Goal: Task Accomplishment & Management: Use online tool/utility

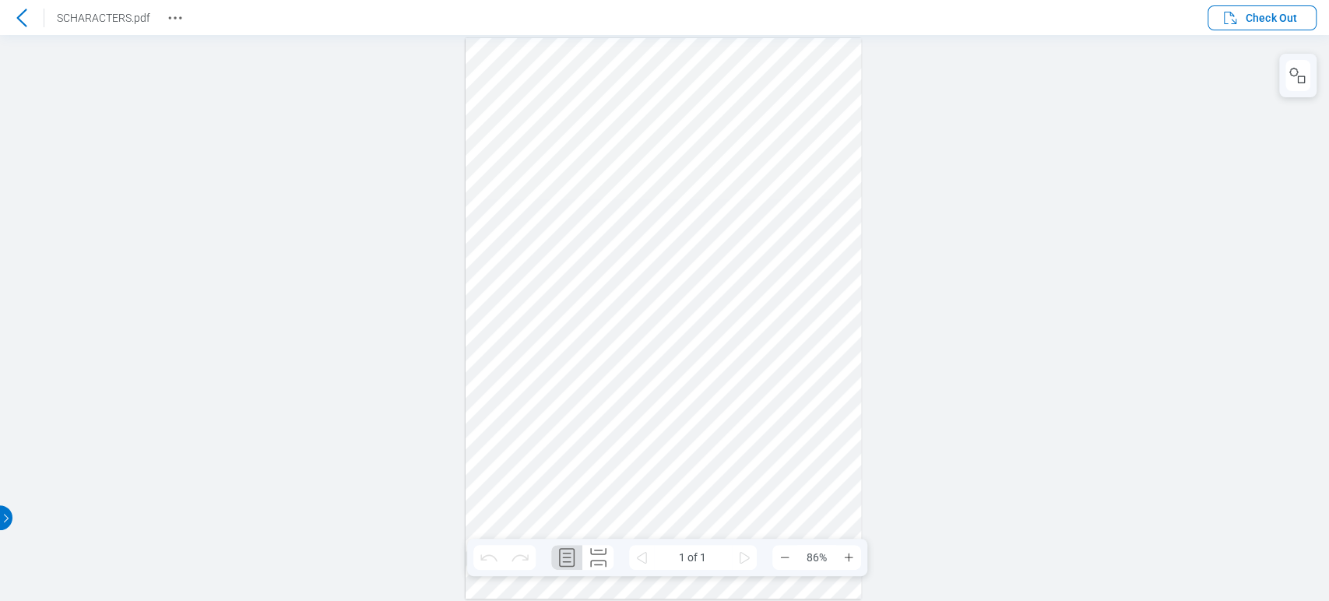
click at [19, 16] on icon at bounding box center [21, 18] width 10 height 18
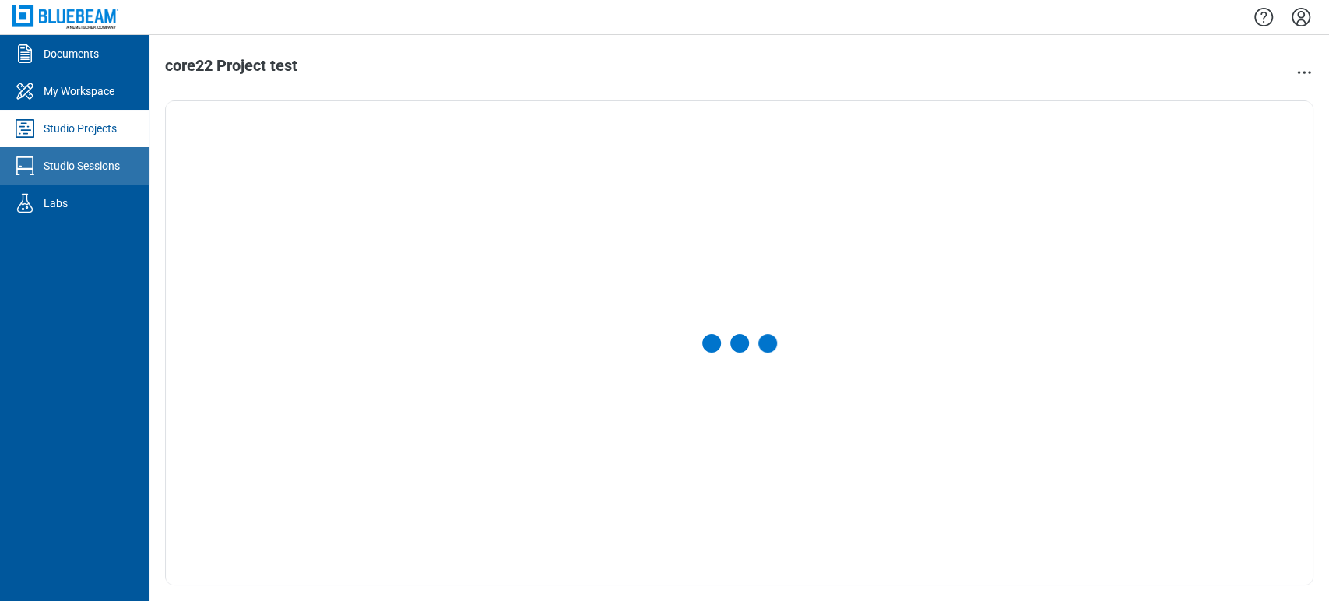
click at [68, 163] on div "Studio Sessions" at bounding box center [82, 166] width 76 height 16
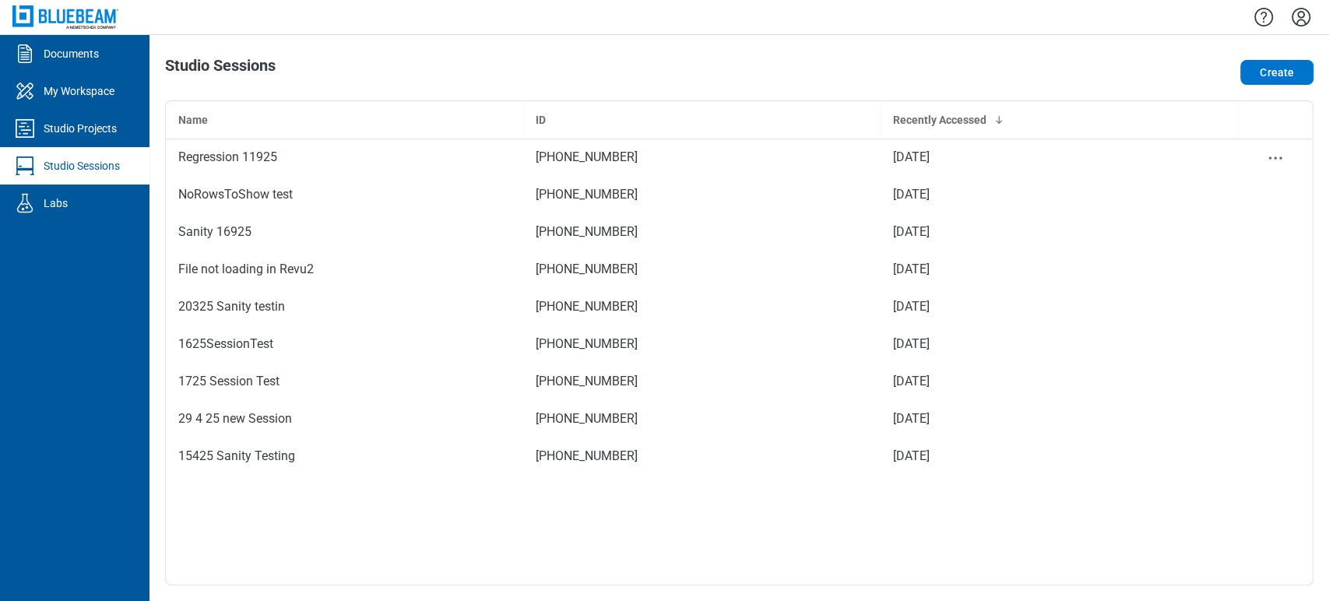
click at [367, 154] on div "Regression 11925" at bounding box center [344, 157] width 332 height 19
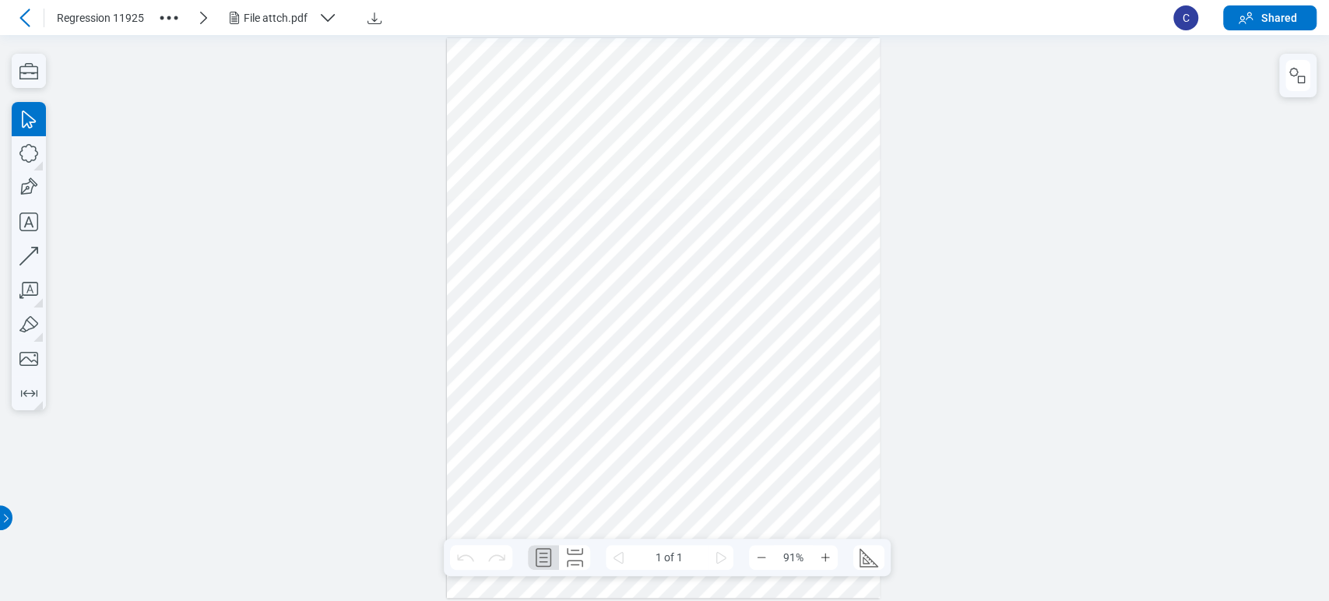
click at [325, 20] on icon "button" at bounding box center [327, 18] width 19 height 19
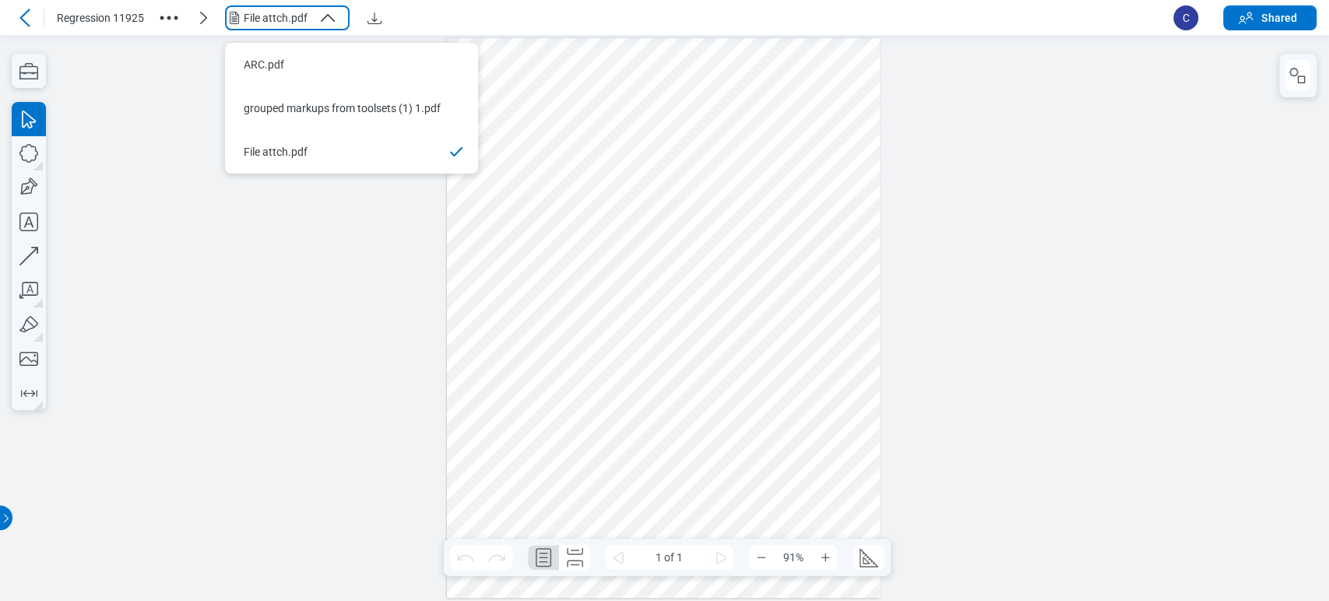
click at [343, 60] on div "ARC.pdf" at bounding box center [342, 65] width 197 height 16
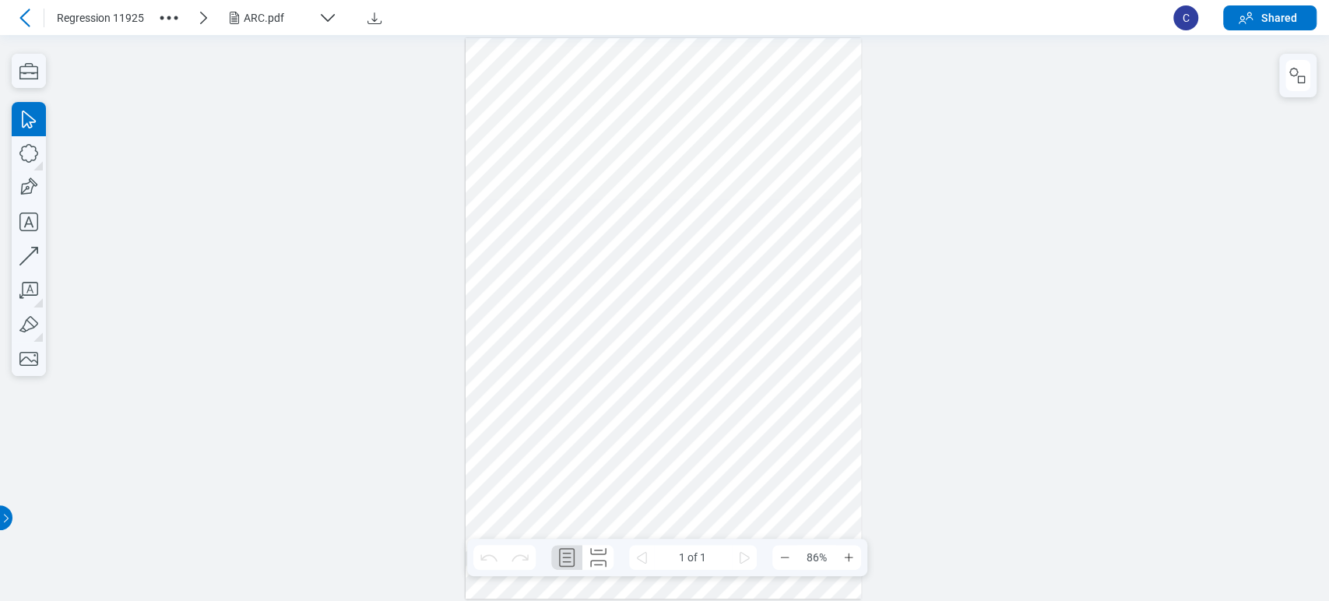
click at [965, 139] on div at bounding box center [664, 318] width 1329 height 566
click at [1011, 166] on div at bounding box center [664, 318] width 1329 height 566
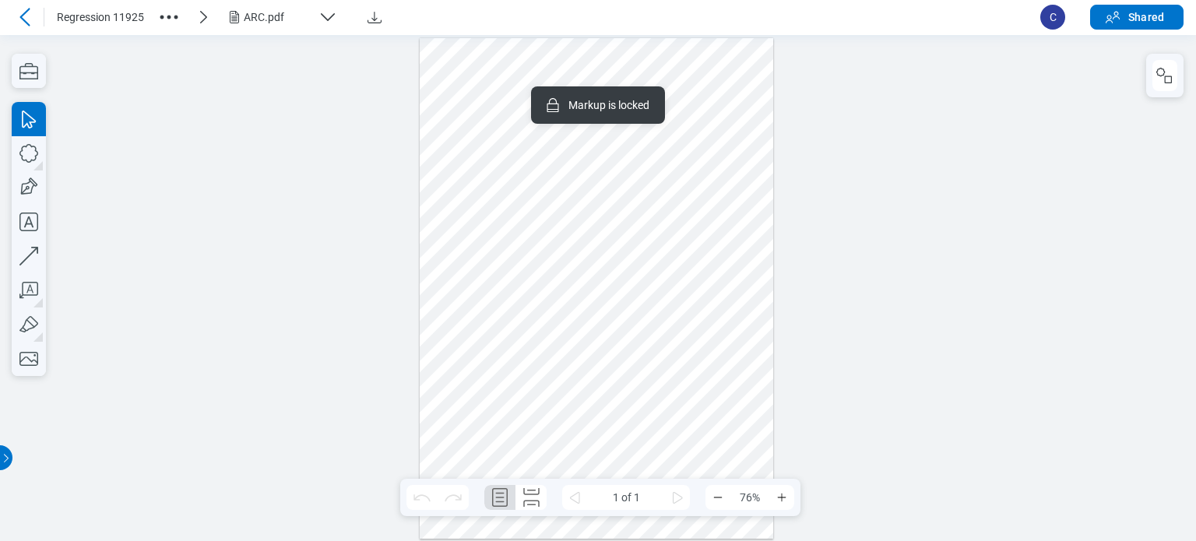
click at [645, 189] on div at bounding box center [597, 287] width 354 height 501
click at [528, 402] on div at bounding box center [597, 287] width 354 height 501
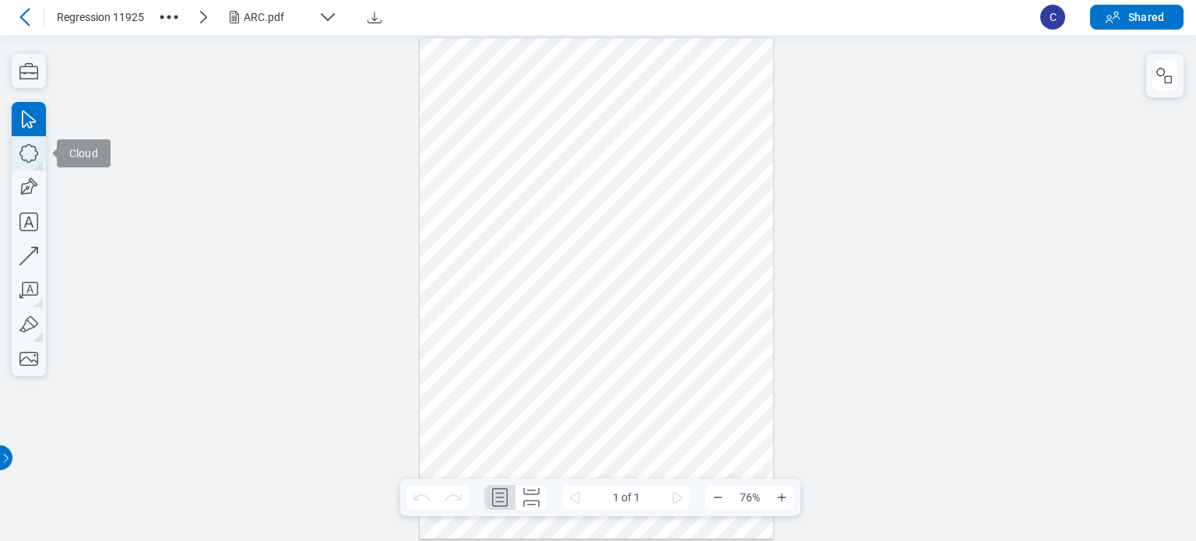
click at [25, 149] on icon "button" at bounding box center [29, 153] width 34 height 34
drag, startPoint x: 434, startPoint y: 58, endPoint x: 480, endPoint y: 110, distance: 69.0
click at [483, 111] on div at bounding box center [597, 287] width 354 height 501
click at [451, 250] on div at bounding box center [597, 287] width 354 height 501
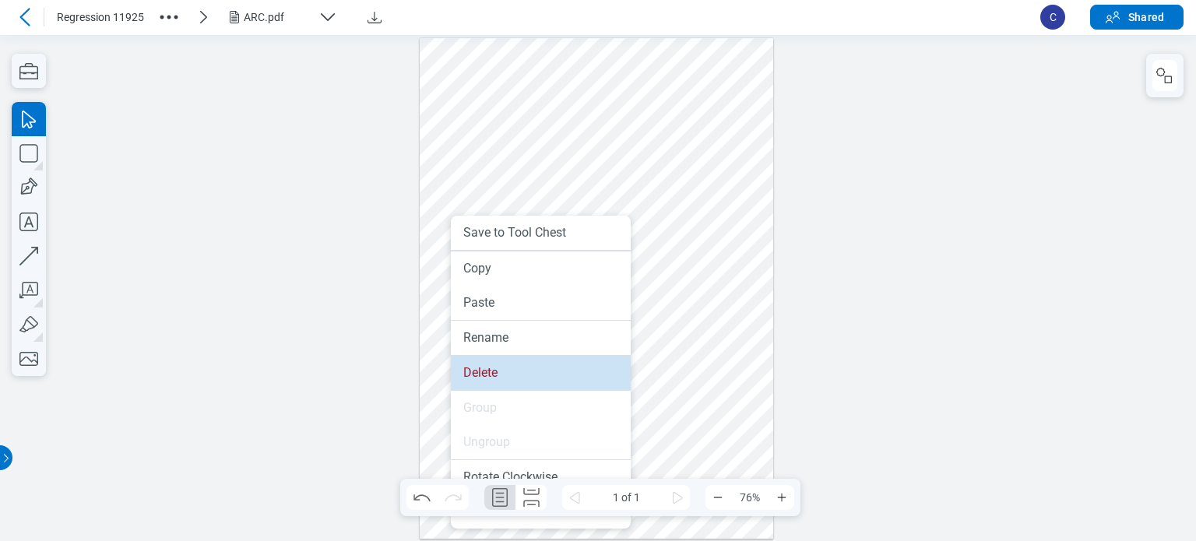
click at [490, 378] on li "Delete" at bounding box center [541, 373] width 180 height 34
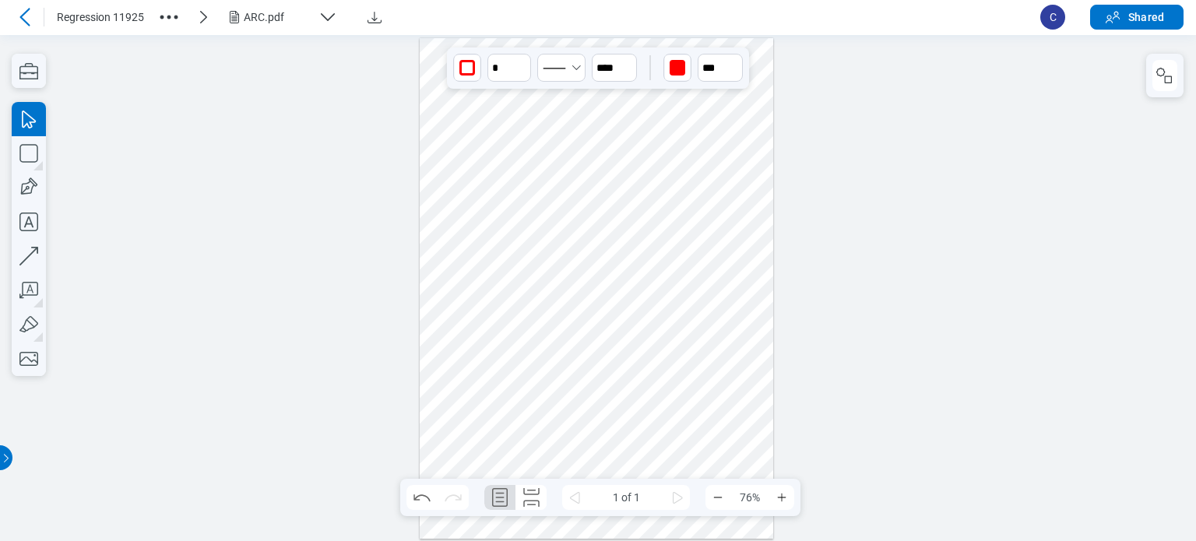
click at [464, 101] on div at bounding box center [597, 287] width 354 height 501
drag, startPoint x: 575, startPoint y: 68, endPoint x: 563, endPoint y: 92, distance: 26.8
click at [575, 67] on icon "Select Solid" at bounding box center [576, 68] width 12 height 12
click at [561, 137] on li at bounding box center [562, 149] width 62 height 25
click at [477, 204] on div at bounding box center [597, 287] width 354 height 501
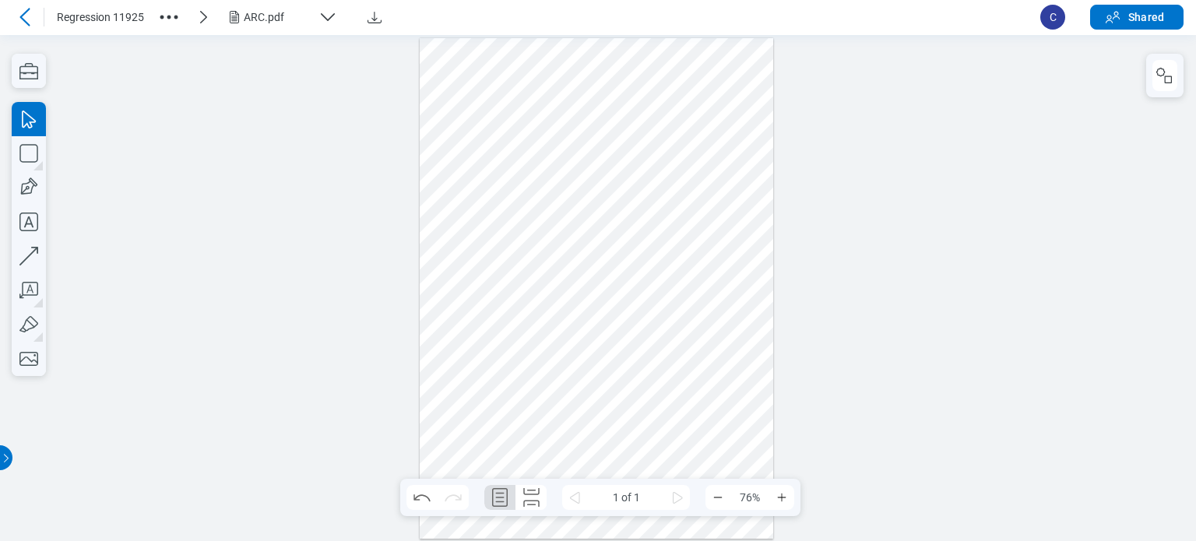
click at [465, 96] on div at bounding box center [597, 287] width 354 height 501
click at [497, 262] on div at bounding box center [597, 287] width 354 height 501
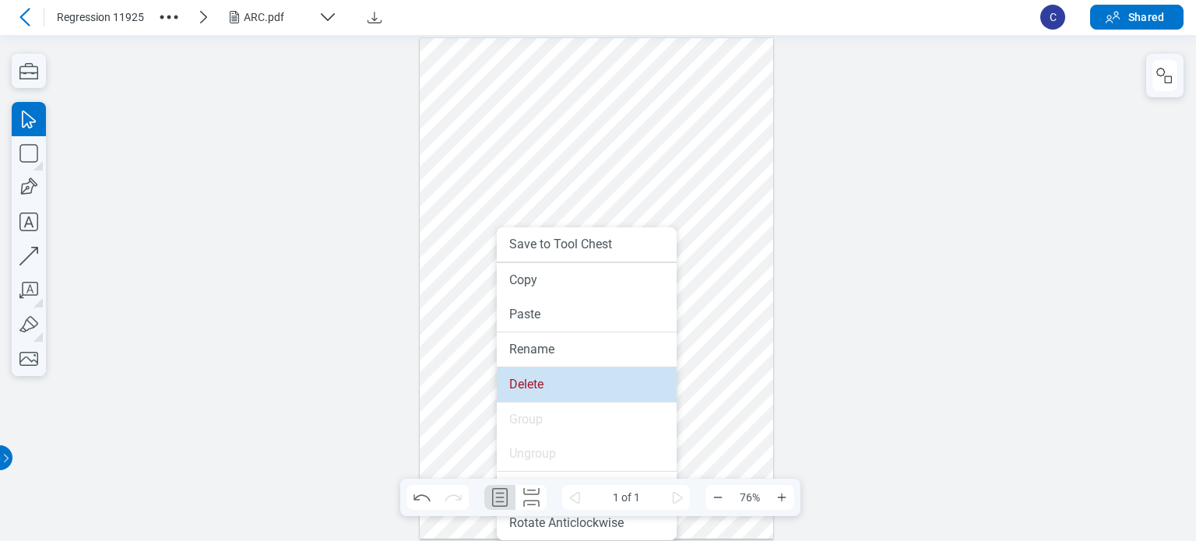
click at [526, 373] on li "Delete" at bounding box center [587, 384] width 180 height 34
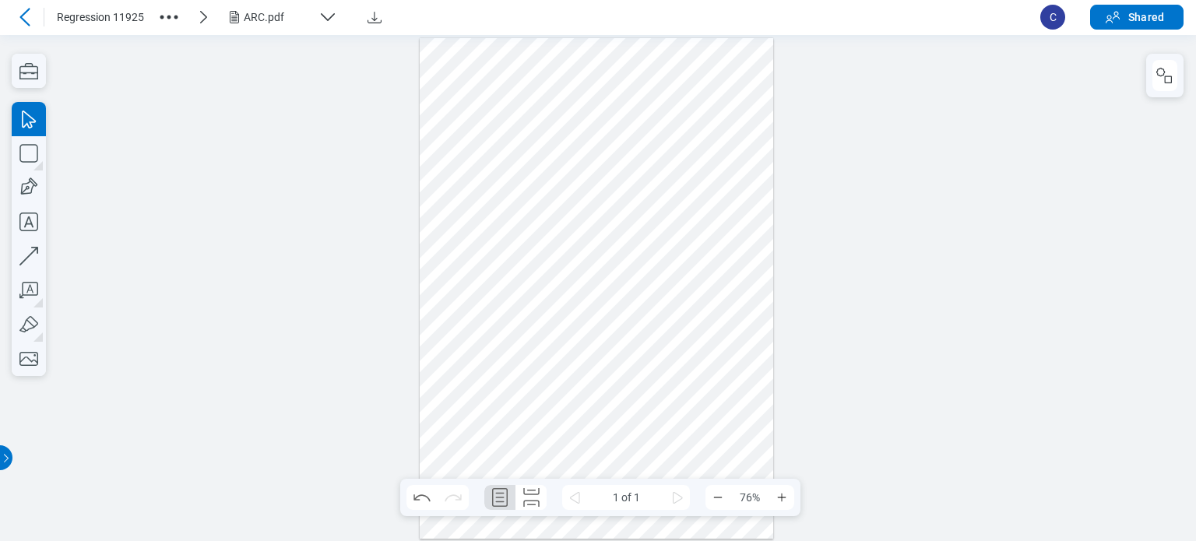
click at [478, 91] on div at bounding box center [597, 287] width 354 height 501
click at [557, 73] on icon "Select DashedMedium" at bounding box center [554, 68] width 31 height 24
click at [554, 91] on icon at bounding box center [554, 100] width 40 height 24
drag, startPoint x: 436, startPoint y: 107, endPoint x: 438, endPoint y: 448, distance: 341.8
click at [438, 448] on div at bounding box center [597, 287] width 354 height 501
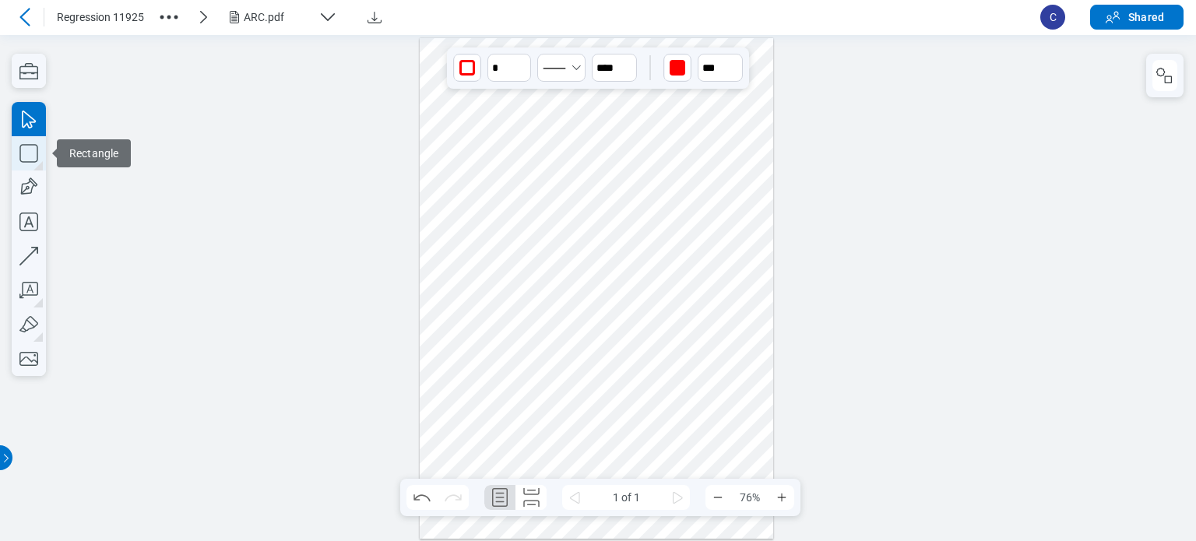
click at [37, 161] on icon "button" at bounding box center [29, 153] width 34 height 34
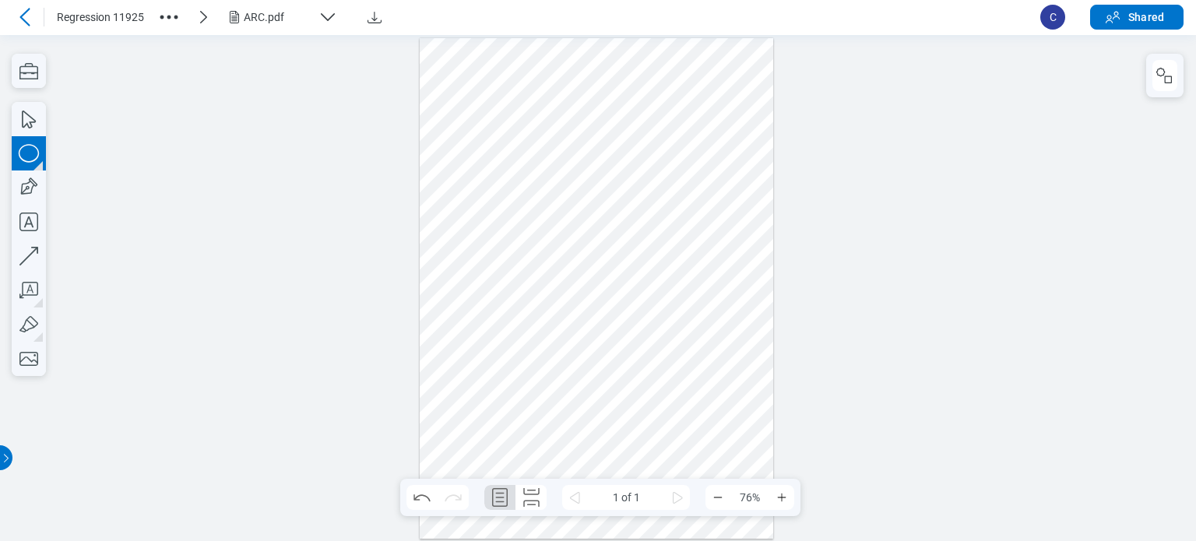
drag, startPoint x: 488, startPoint y: 393, endPoint x: 505, endPoint y: 453, distance: 62.3
click at [505, 453] on div at bounding box center [597, 287] width 354 height 501
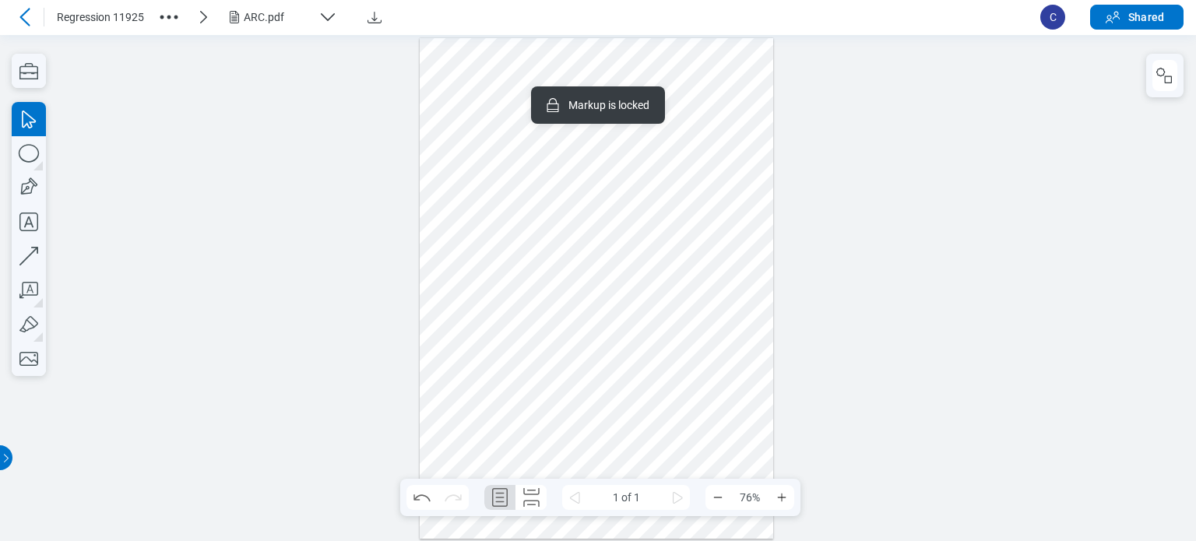
drag, startPoint x: 529, startPoint y: 445, endPoint x: 454, endPoint y: 419, distance: 79.8
click at [454, 419] on div at bounding box center [597, 287] width 354 height 501
click at [452, 417] on div at bounding box center [597, 287] width 354 height 501
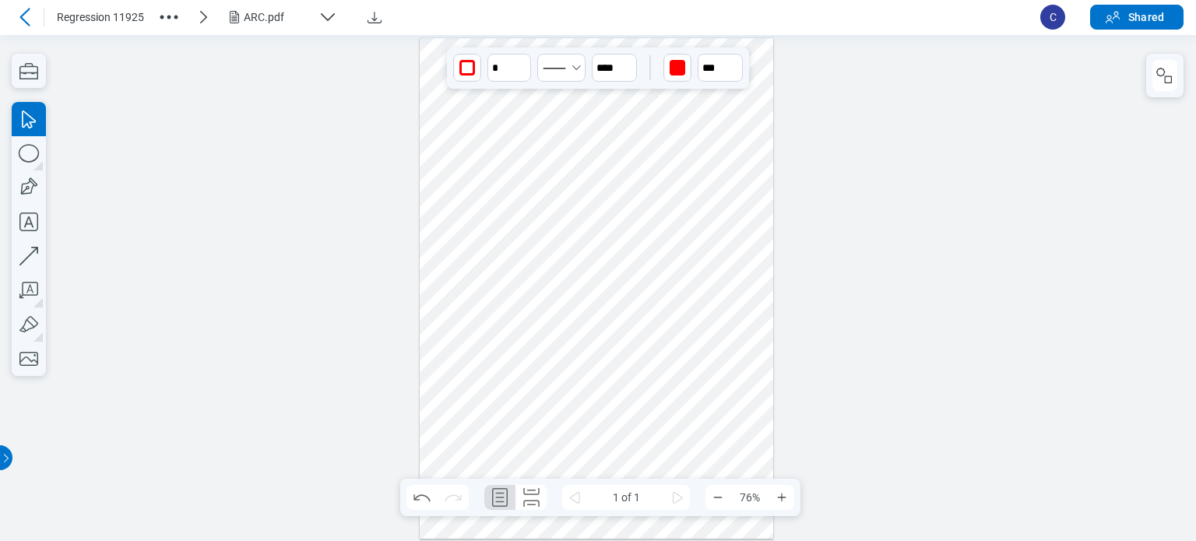
click at [501, 425] on div at bounding box center [597, 287] width 354 height 501
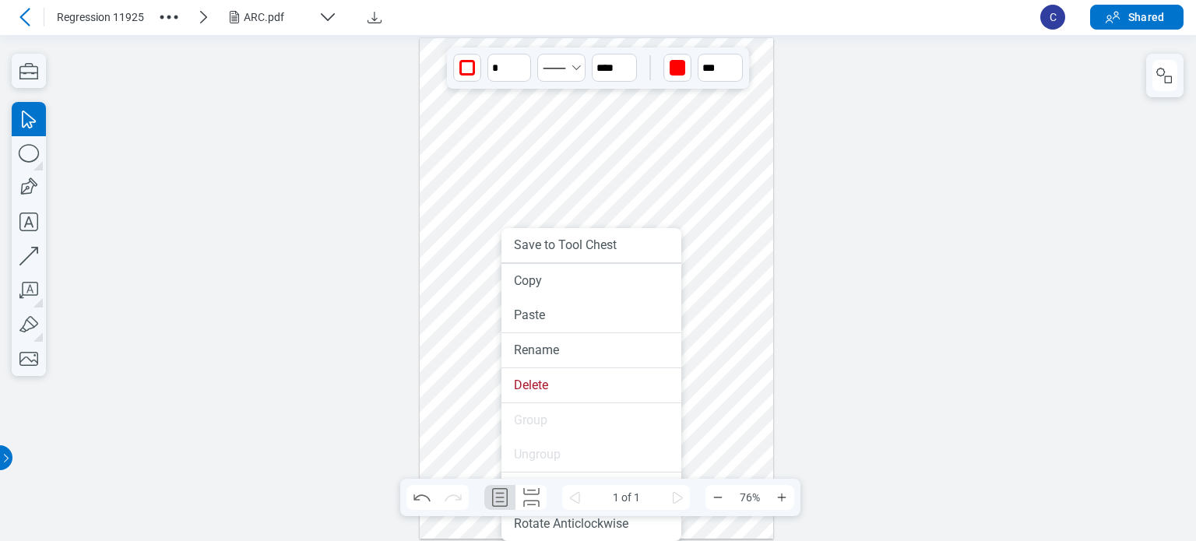
click at [459, 431] on div at bounding box center [597, 287] width 354 height 501
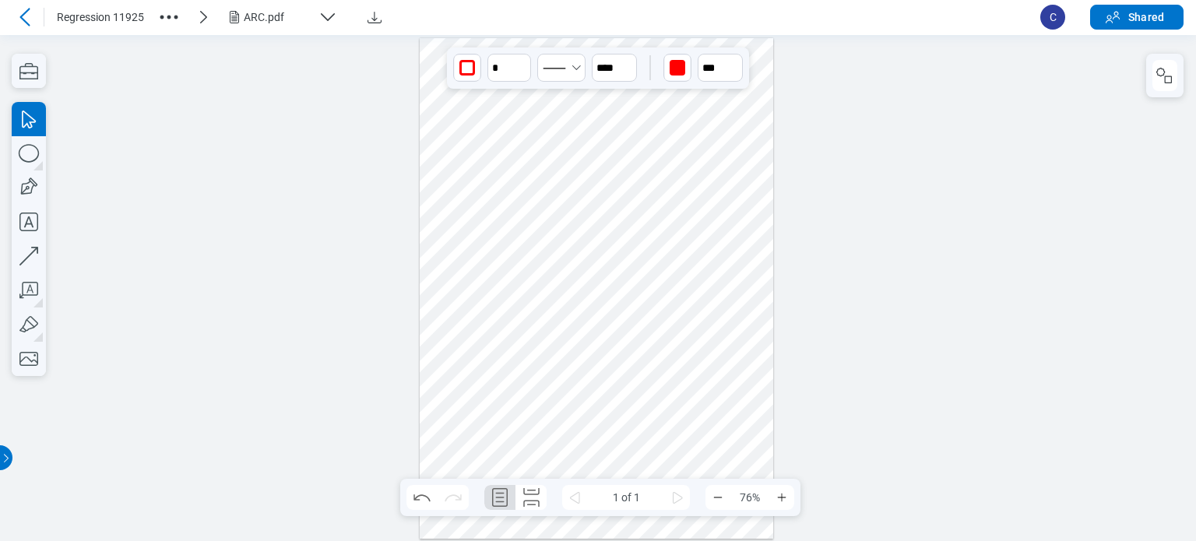
click at [501, 423] on div at bounding box center [597, 287] width 354 height 501
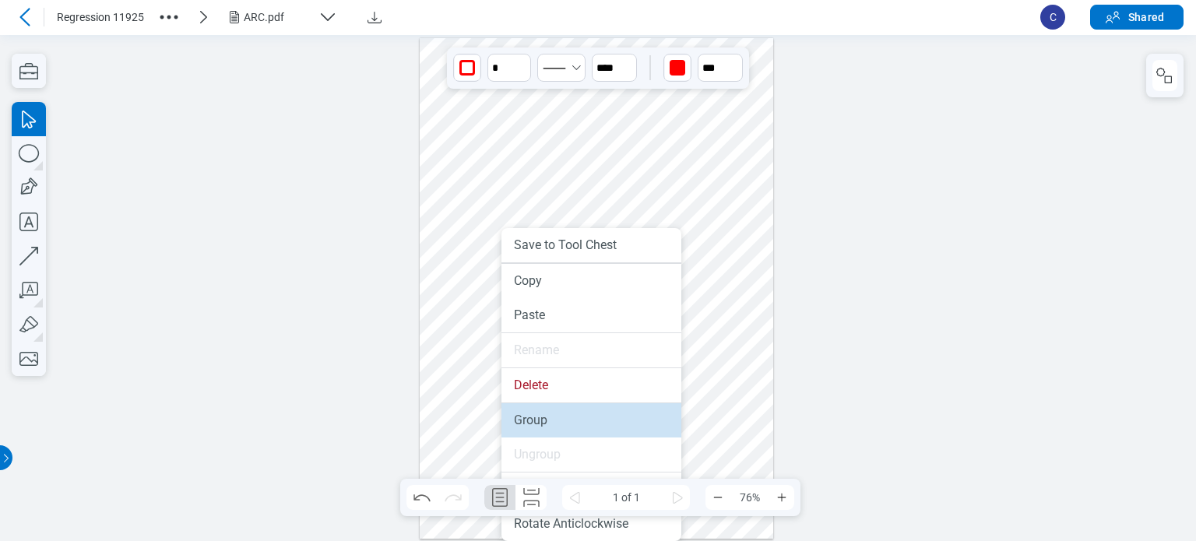
click at [506, 424] on li "Group" at bounding box center [591, 420] width 180 height 34
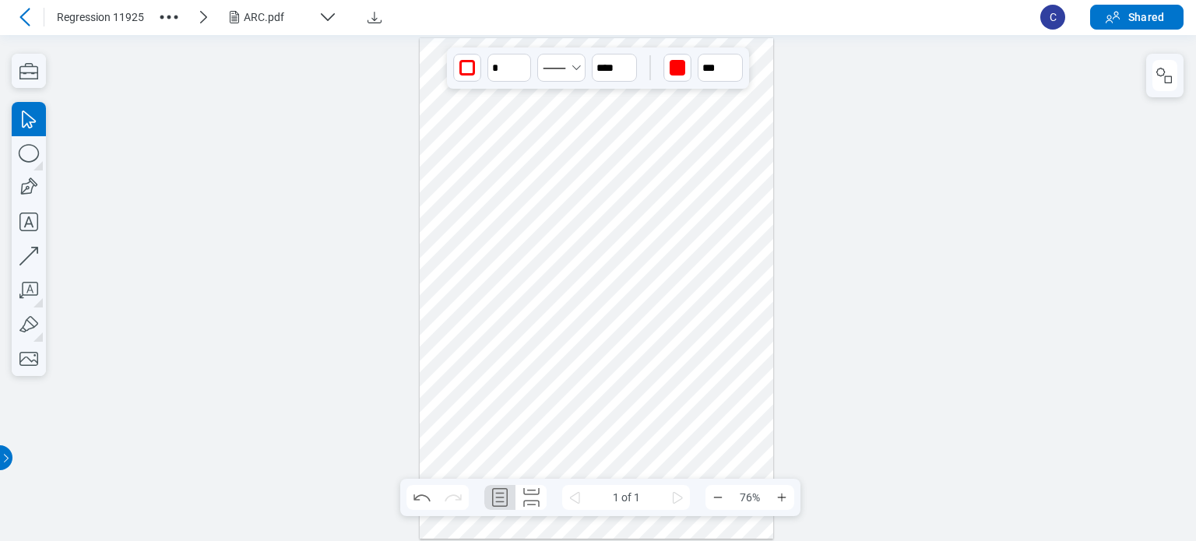
click at [476, 419] on div at bounding box center [597, 287] width 354 height 501
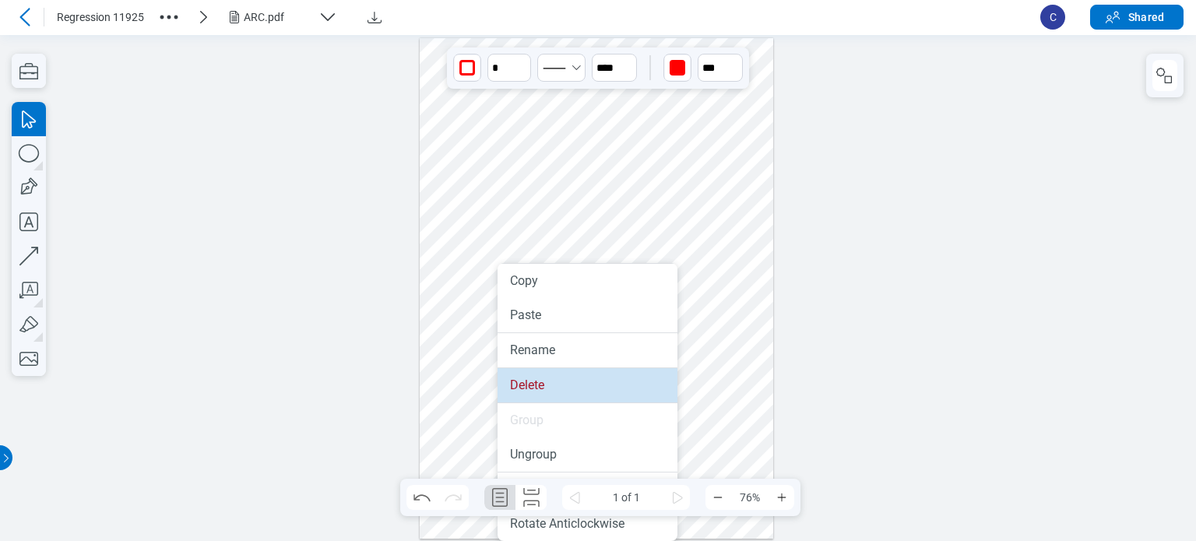
click at [532, 387] on li "Delete" at bounding box center [587, 385] width 180 height 34
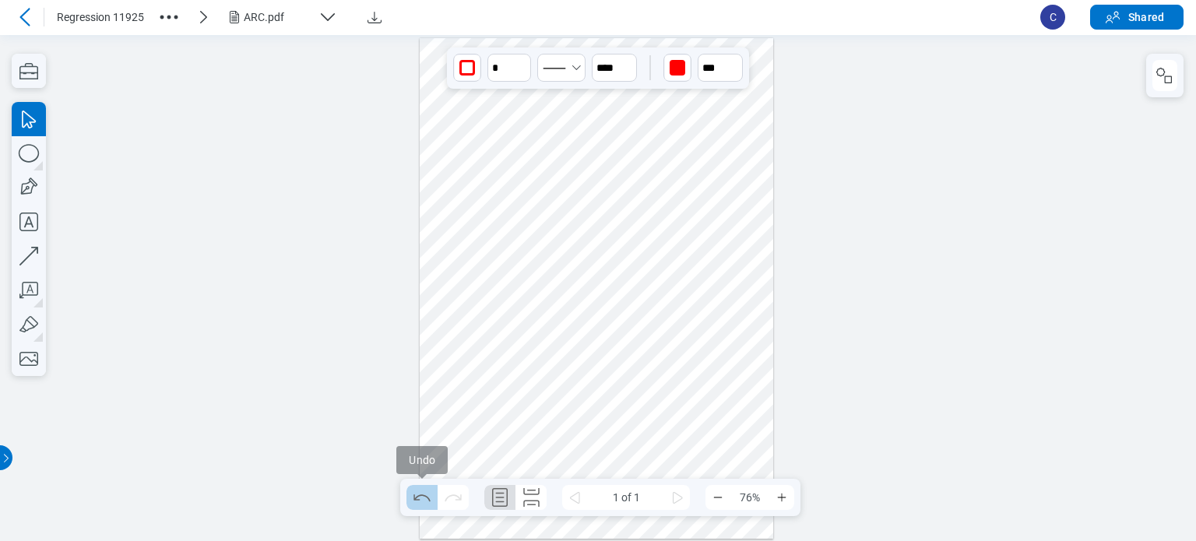
click at [418, 488] on icon "Undo" at bounding box center [422, 497] width 25 height 25
click at [463, 501] on icon "Redo" at bounding box center [453, 497] width 25 height 25
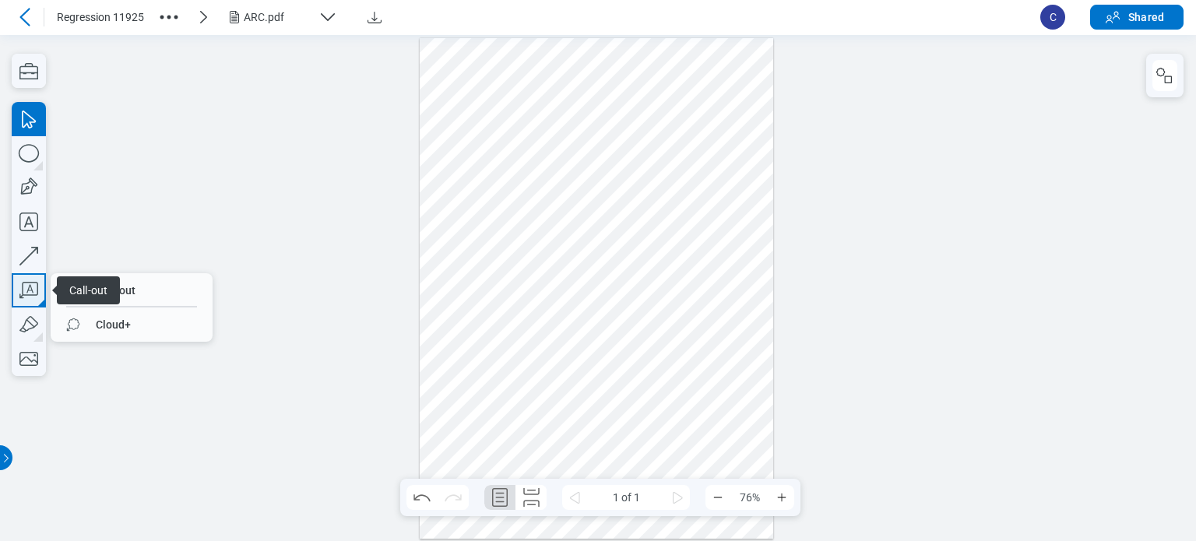
click at [31, 279] on icon "button" at bounding box center [29, 290] width 34 height 34
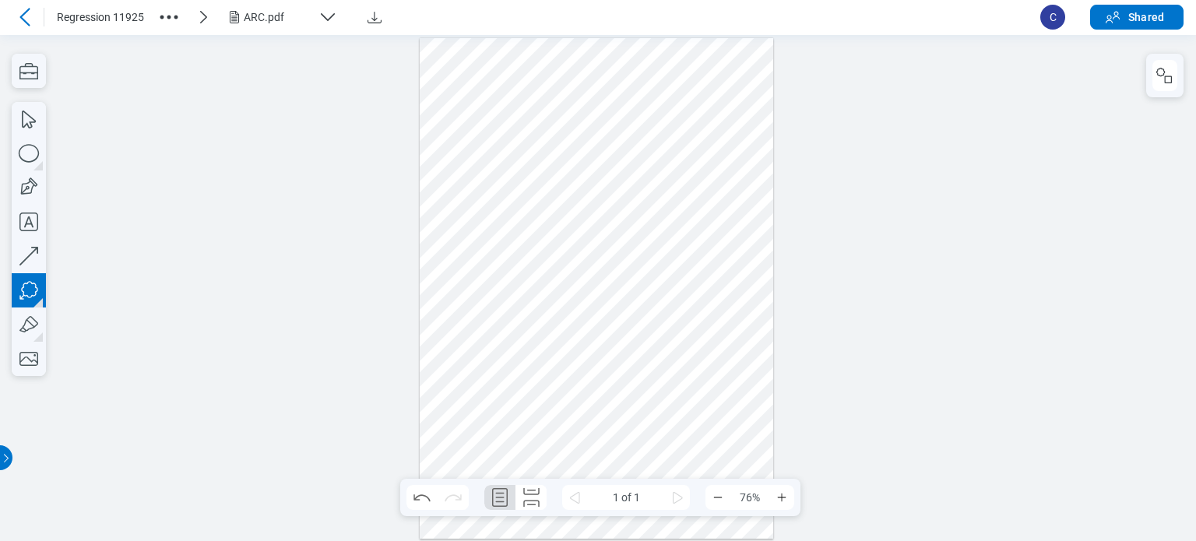
drag, startPoint x: 452, startPoint y: 373, endPoint x: 484, endPoint y: 411, distance: 50.2
click at [484, 411] on div at bounding box center [597, 287] width 354 height 501
click at [487, 441] on div at bounding box center [597, 287] width 354 height 501
click at [562, 413] on div at bounding box center [597, 287] width 354 height 501
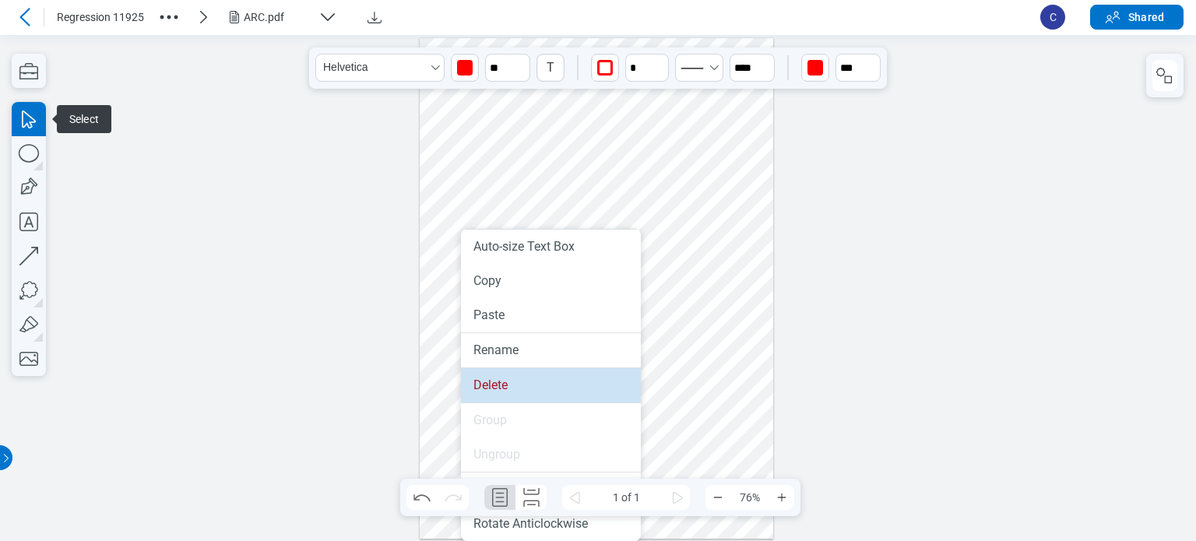
click at [484, 387] on li "Delete" at bounding box center [551, 385] width 180 height 34
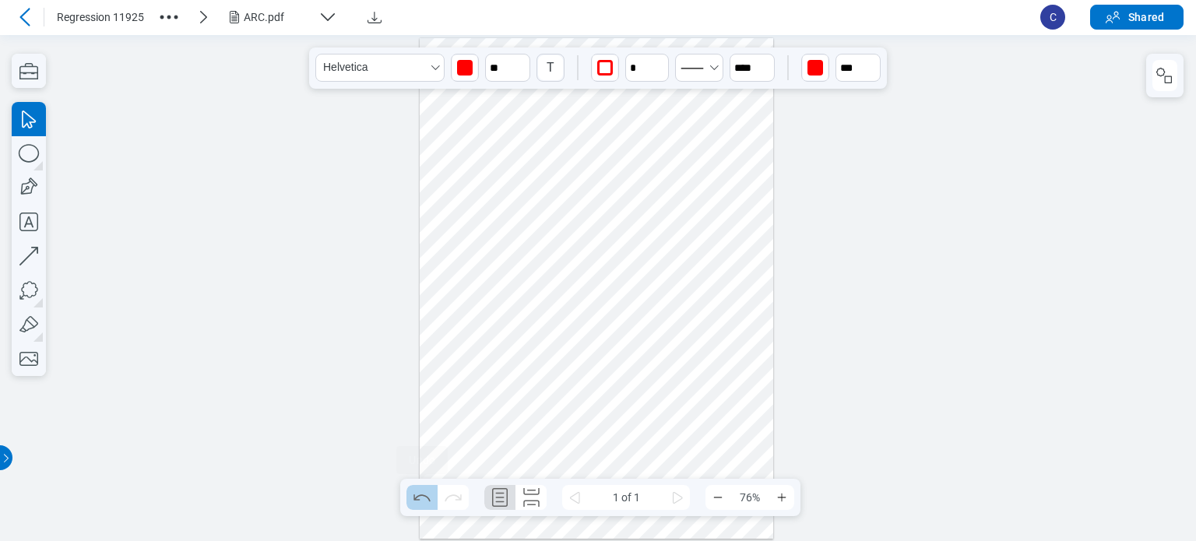
click at [422, 494] on icon "Undo" at bounding box center [422, 497] width 25 height 25
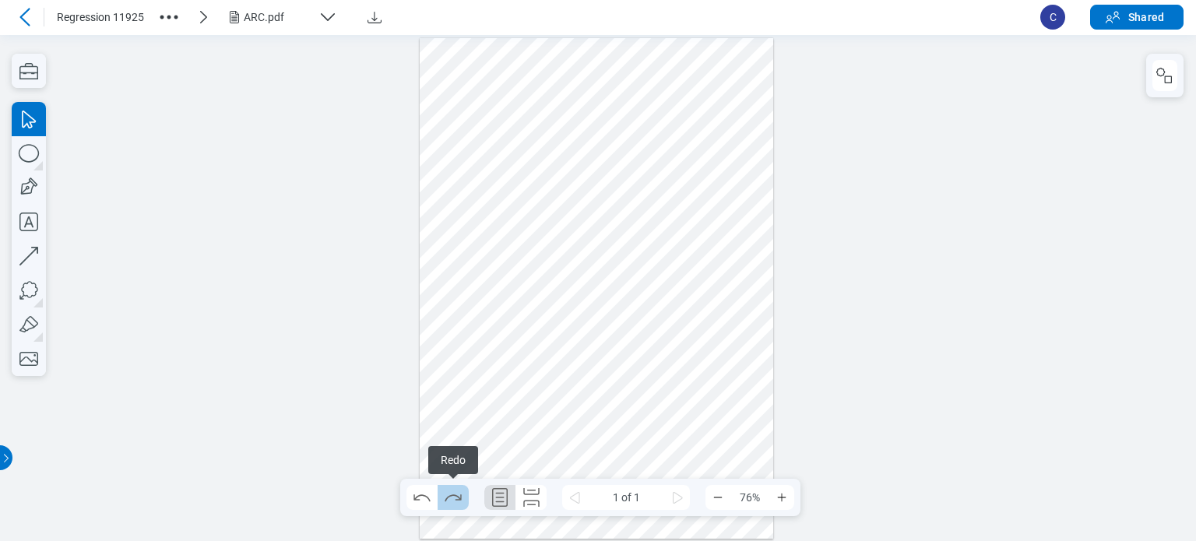
click at [456, 496] on icon "Redo" at bounding box center [453, 497] width 16 height 7
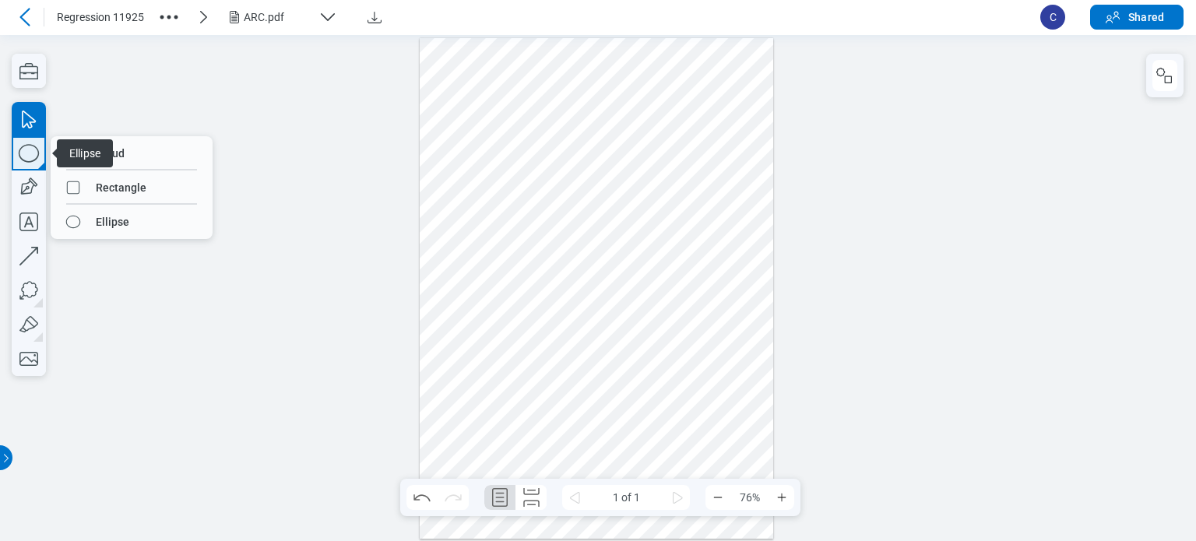
click at [25, 158] on icon "button" at bounding box center [29, 153] width 34 height 34
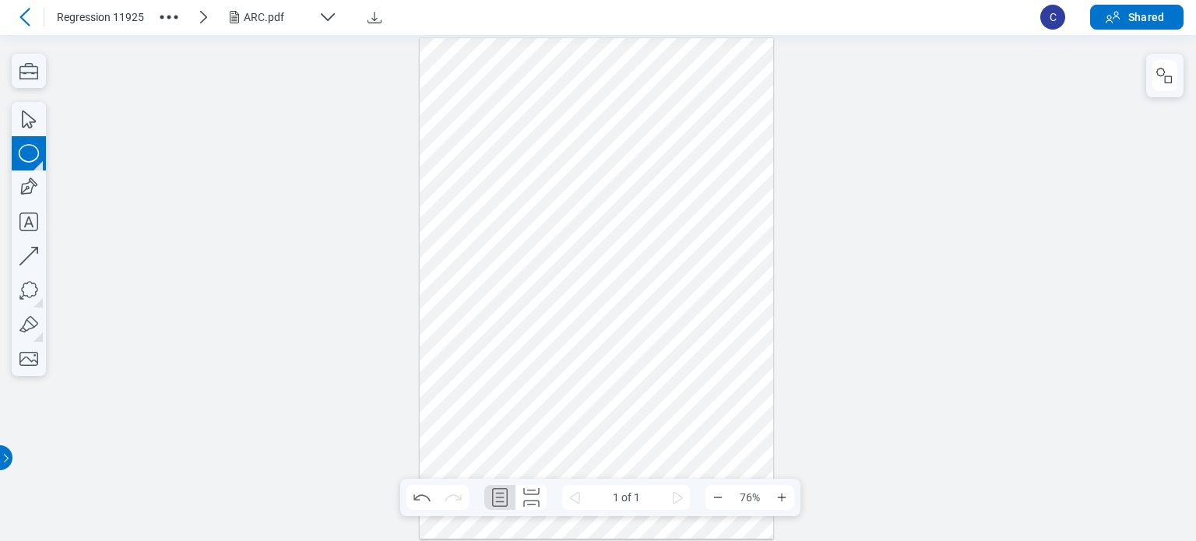
drag, startPoint x: 558, startPoint y: 370, endPoint x: 554, endPoint y: 410, distance: 40.7
click at [603, 431] on div at bounding box center [597, 287] width 354 height 501
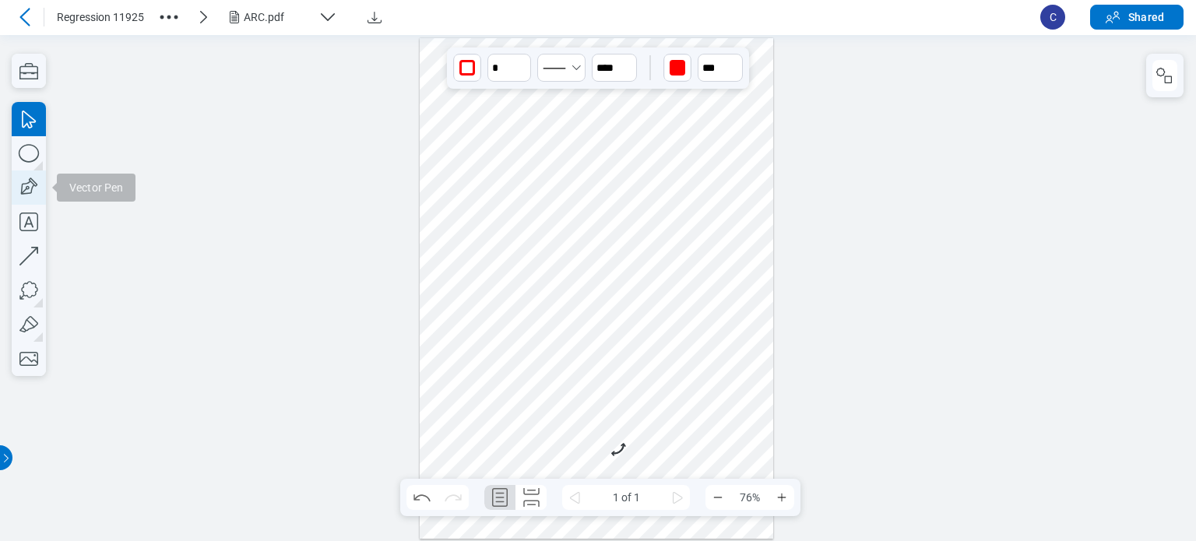
click at [22, 198] on icon "button" at bounding box center [29, 187] width 34 height 34
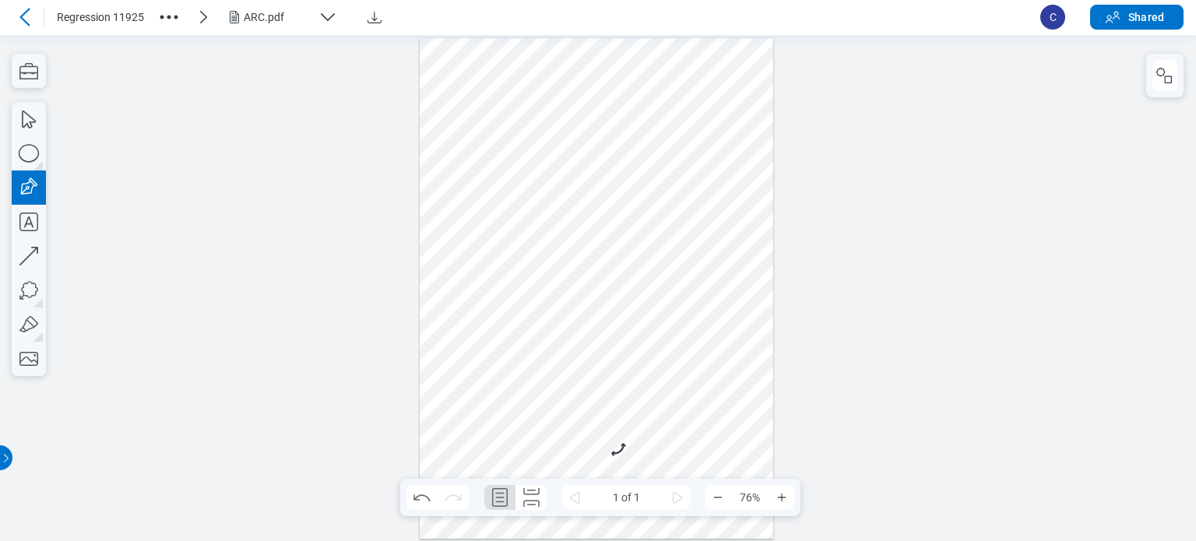
drag, startPoint x: 521, startPoint y: 381, endPoint x: 552, endPoint y: 443, distance: 69.6
click at [552, 443] on div at bounding box center [597, 287] width 354 height 501
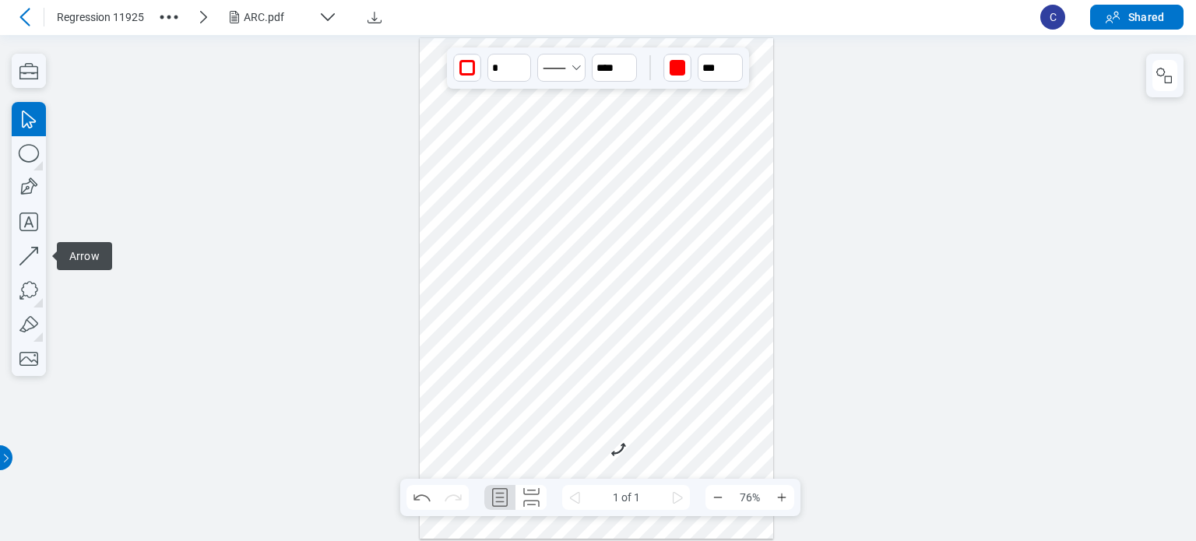
click at [635, 408] on div at bounding box center [597, 287] width 354 height 501
click at [460, 377] on div at bounding box center [597, 287] width 354 height 501
click at [554, 429] on div at bounding box center [597, 287] width 354 height 501
click at [587, 394] on div at bounding box center [597, 287] width 354 height 501
drag, startPoint x: 579, startPoint y: 431, endPoint x: 585, endPoint y: 459, distance: 28.6
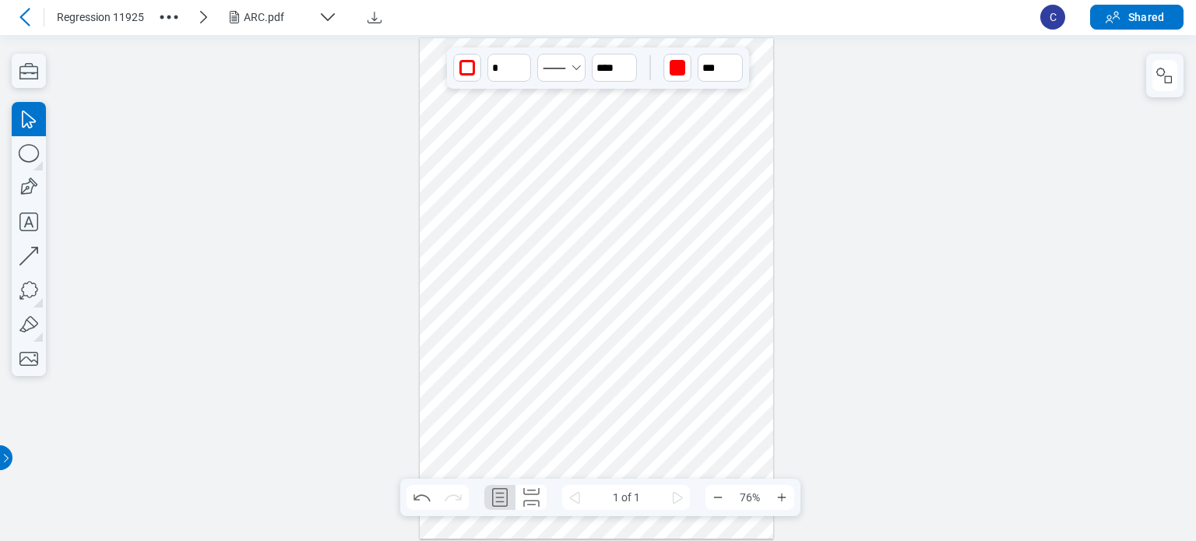
click at [585, 459] on div at bounding box center [597, 287] width 354 height 501
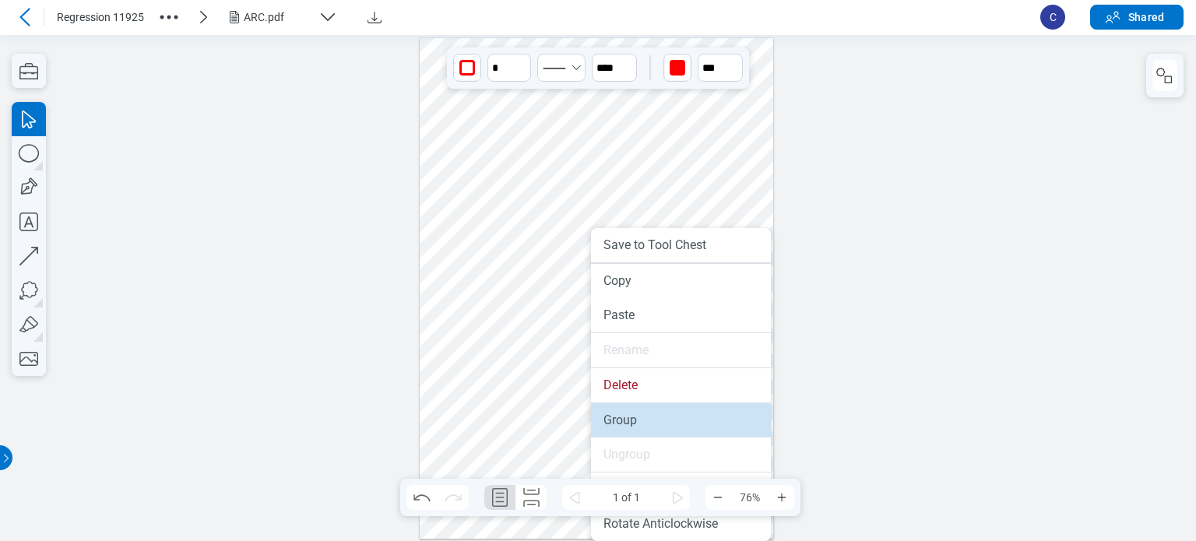
click at [591, 417] on li "Group" at bounding box center [681, 420] width 180 height 34
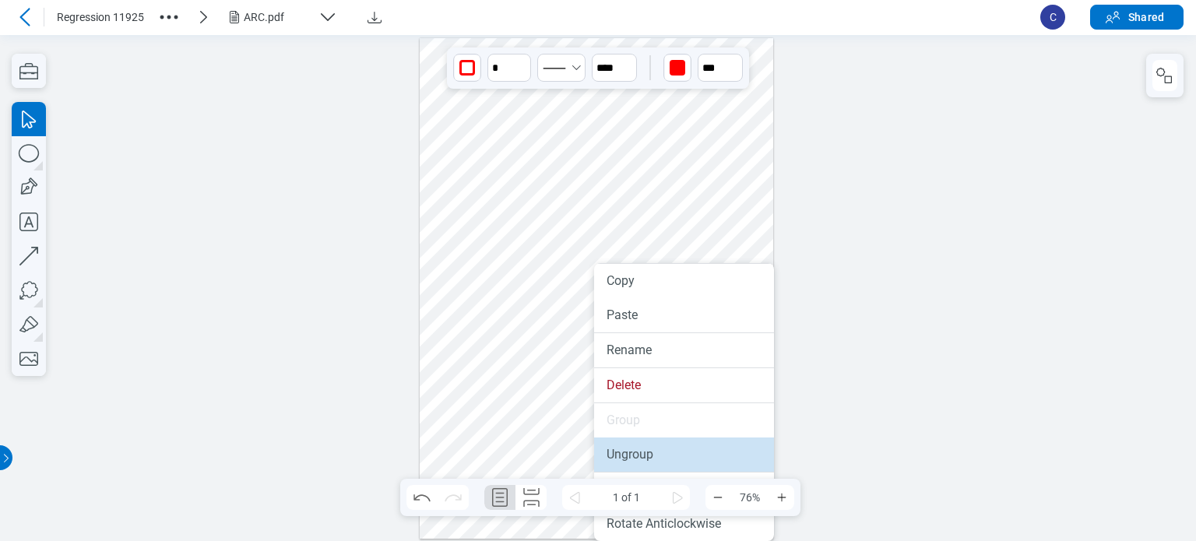
click at [650, 448] on li "Ungroup" at bounding box center [684, 455] width 180 height 34
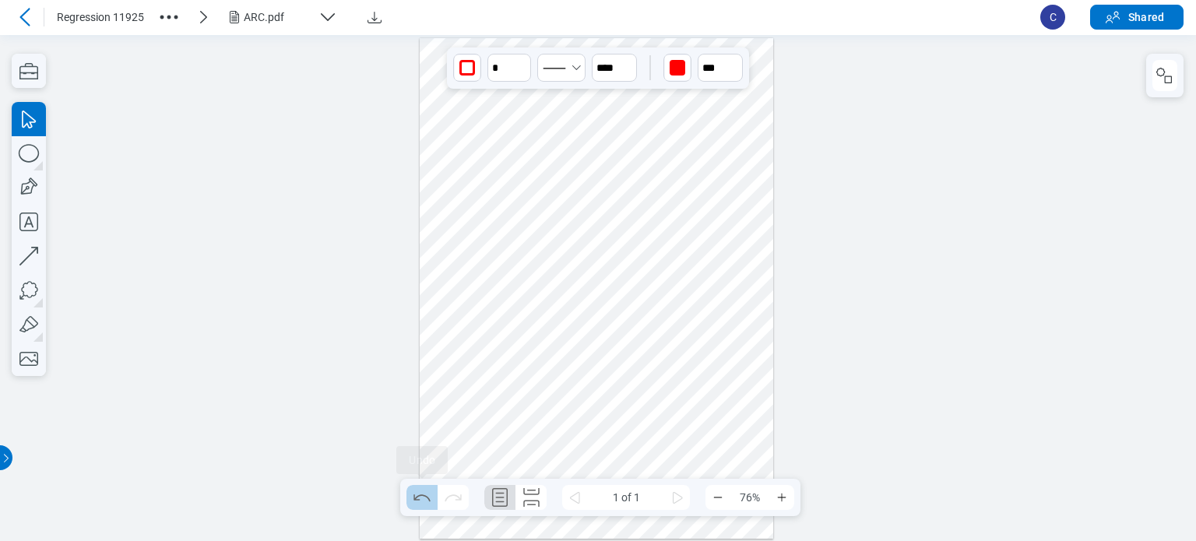
click at [419, 503] on icon "Undo" at bounding box center [422, 497] width 25 height 25
click at [538, 414] on div at bounding box center [597, 287] width 354 height 501
click at [1162, 79] on icon "button" at bounding box center [1164, 75] width 19 height 19
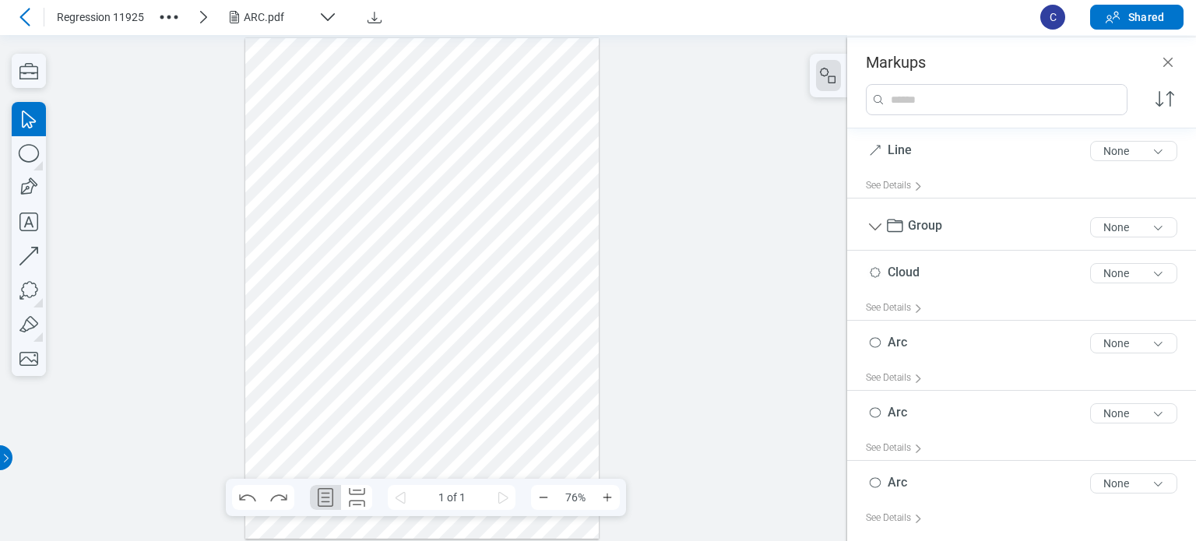
click at [406, 405] on div at bounding box center [422, 287] width 354 height 501
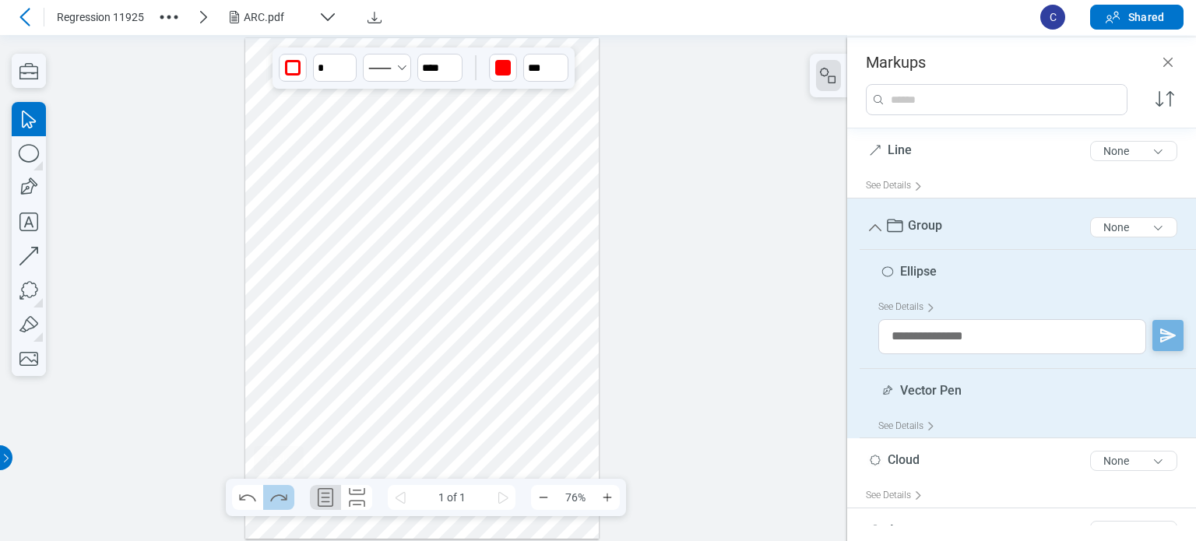
click at [293, 501] on button "Redo" at bounding box center [278, 497] width 31 height 25
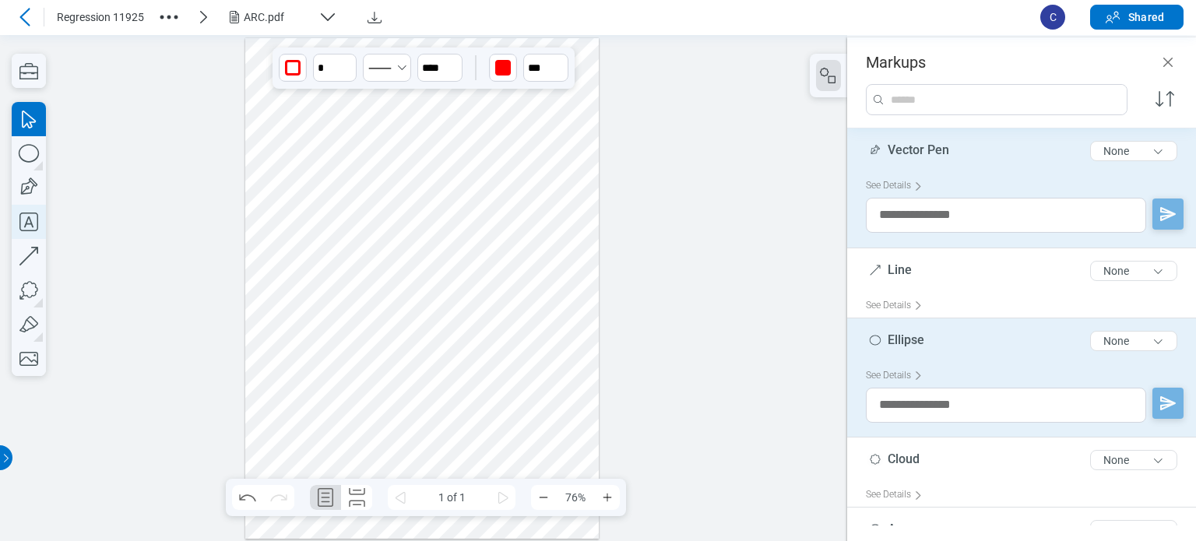
click at [23, 220] on icon "button" at bounding box center [29, 222] width 34 height 34
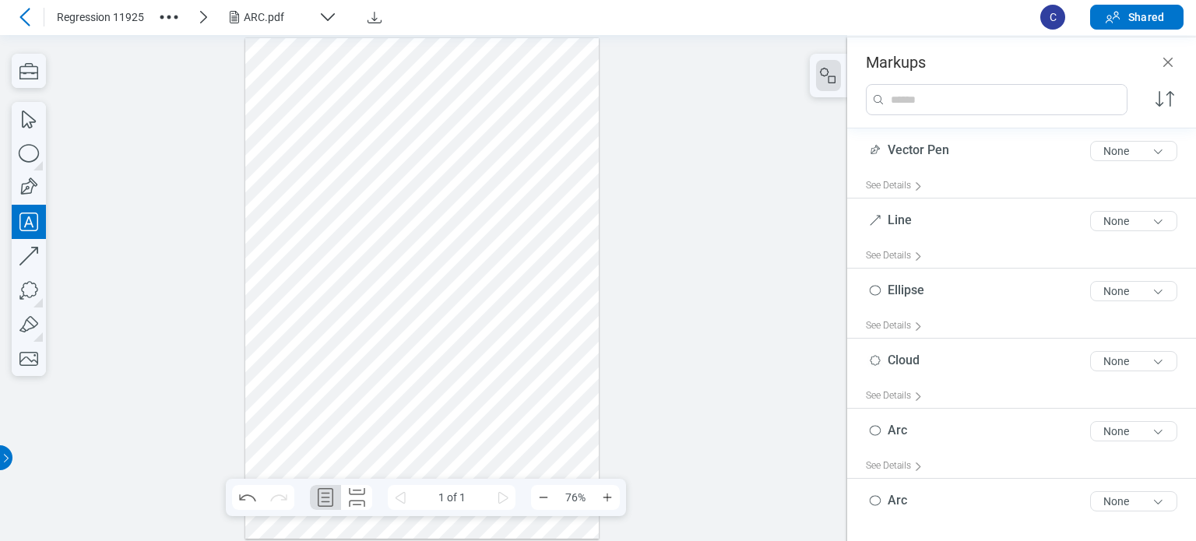
click at [269, 248] on div at bounding box center [422, 287] width 354 height 501
click at [274, 288] on div at bounding box center [422, 287] width 354 height 501
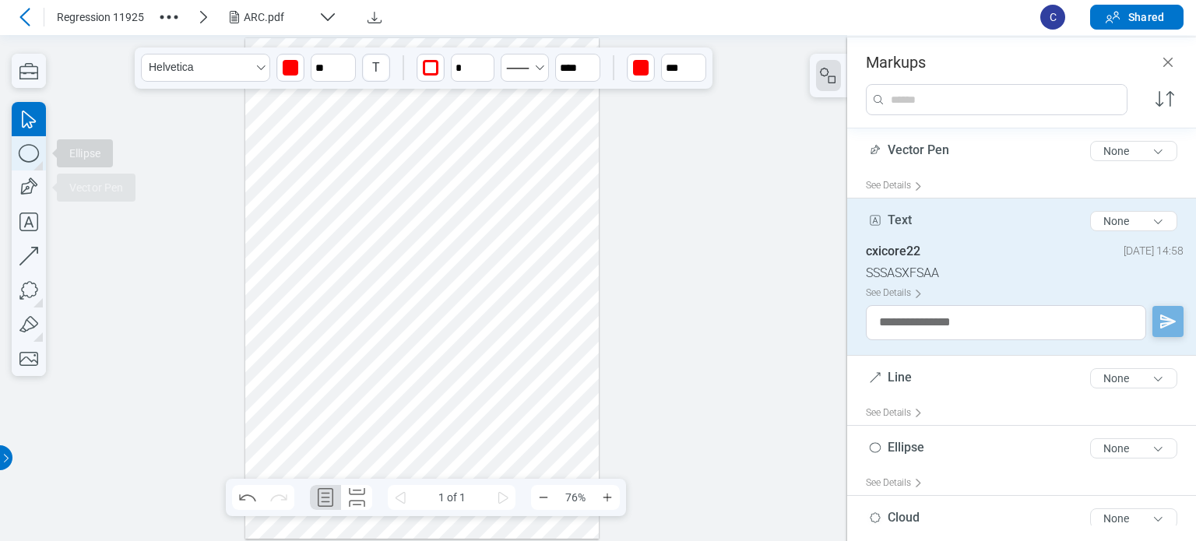
click at [37, 158] on icon "button" at bounding box center [29, 153] width 34 height 34
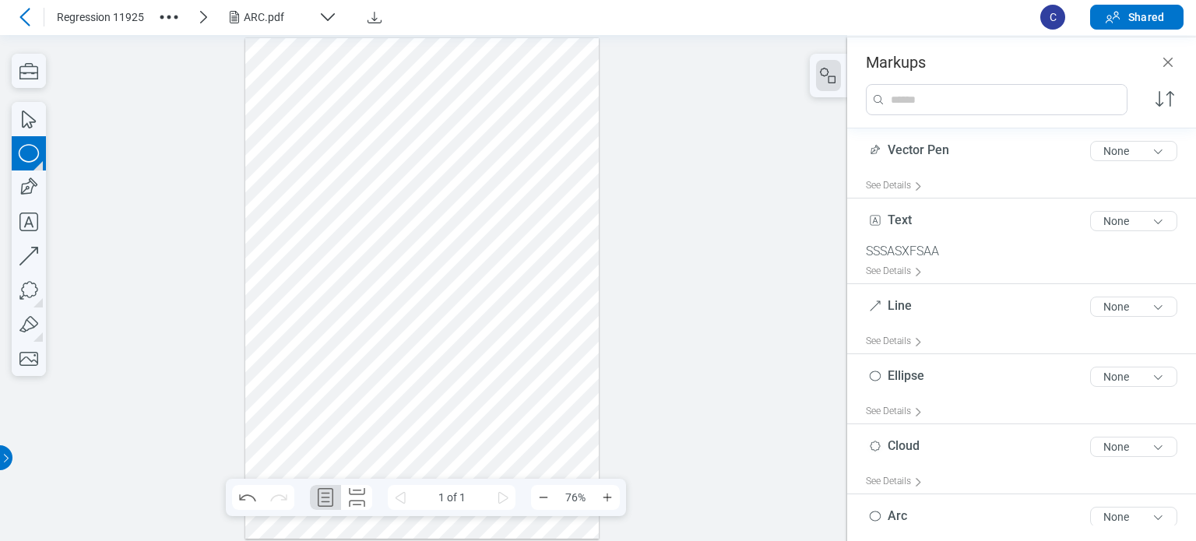
drag, startPoint x: 266, startPoint y: 267, endPoint x: 220, endPoint y: 269, distance: 46.0
click at [287, 308] on div at bounding box center [422, 287] width 354 height 501
click at [33, 189] on icon "button" at bounding box center [29, 187] width 34 height 34
drag, startPoint x: 297, startPoint y: 273, endPoint x: 315, endPoint y: 312, distance: 43.2
click at [315, 312] on div at bounding box center [422, 287] width 354 height 501
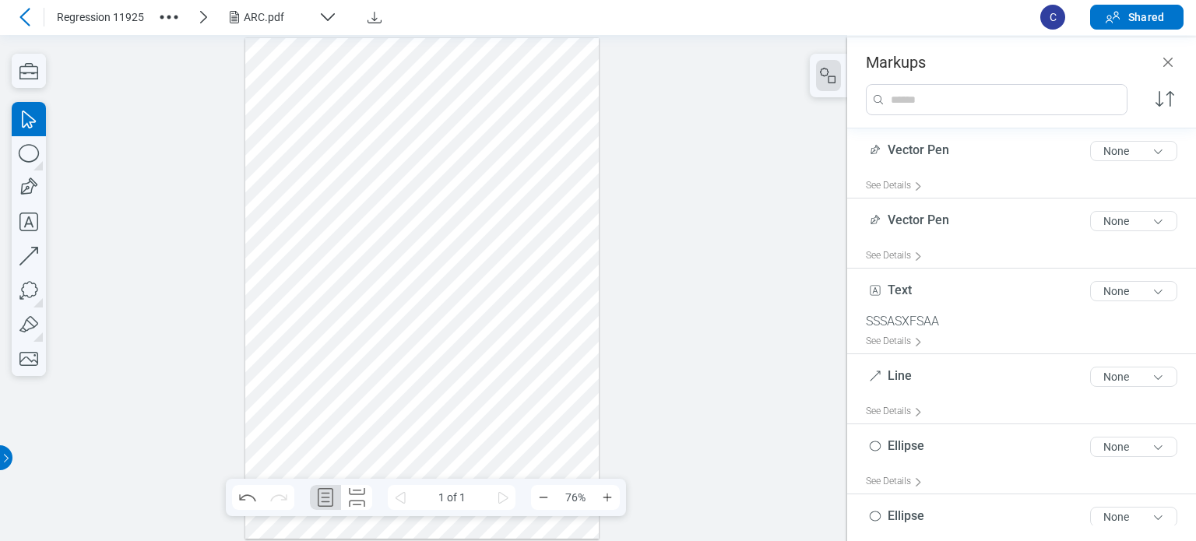
drag, startPoint x: 324, startPoint y: 290, endPoint x: 255, endPoint y: 231, distance: 90.5
click at [255, 231] on div at bounding box center [422, 287] width 354 height 501
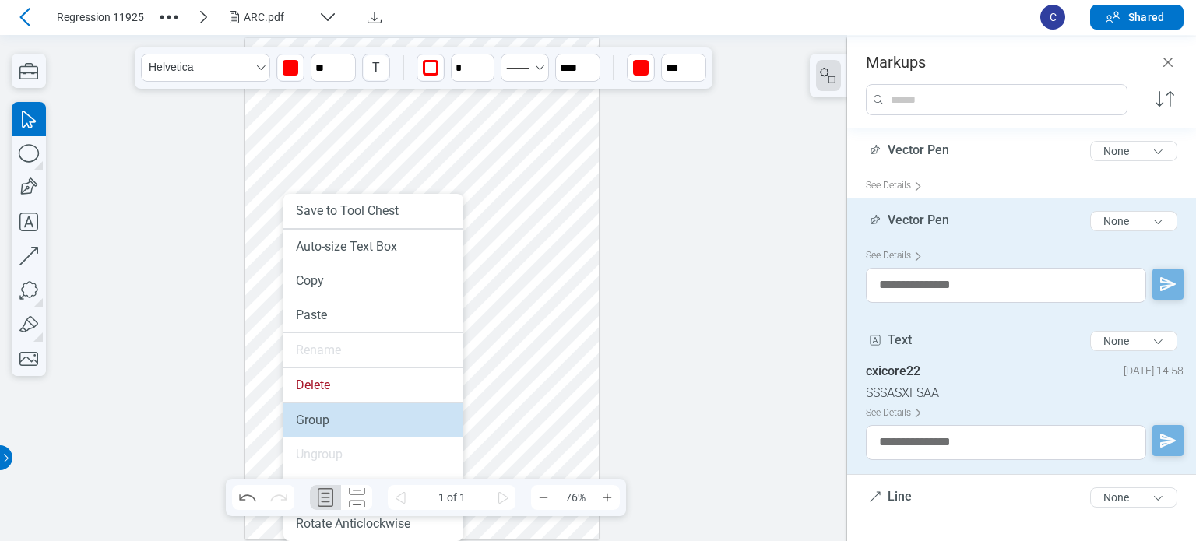
click at [346, 419] on li "Group" at bounding box center [373, 420] width 180 height 34
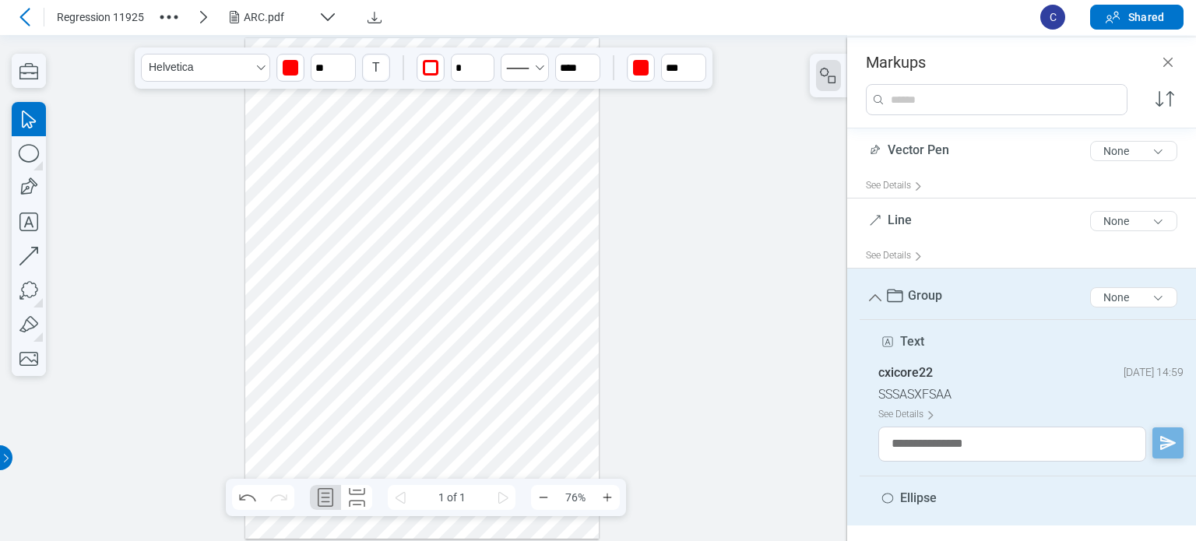
click at [23, 13] on icon at bounding box center [25, 17] width 19 height 19
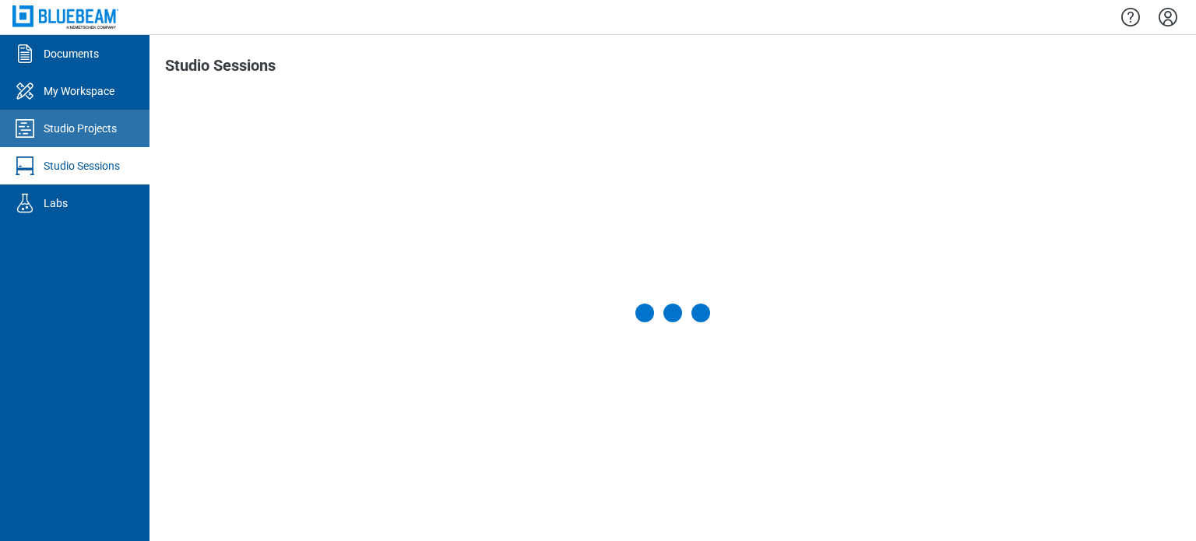
click at [50, 133] on div "Studio Projects" at bounding box center [80, 129] width 73 height 16
